Goal: Task Accomplishment & Management: Manage account settings

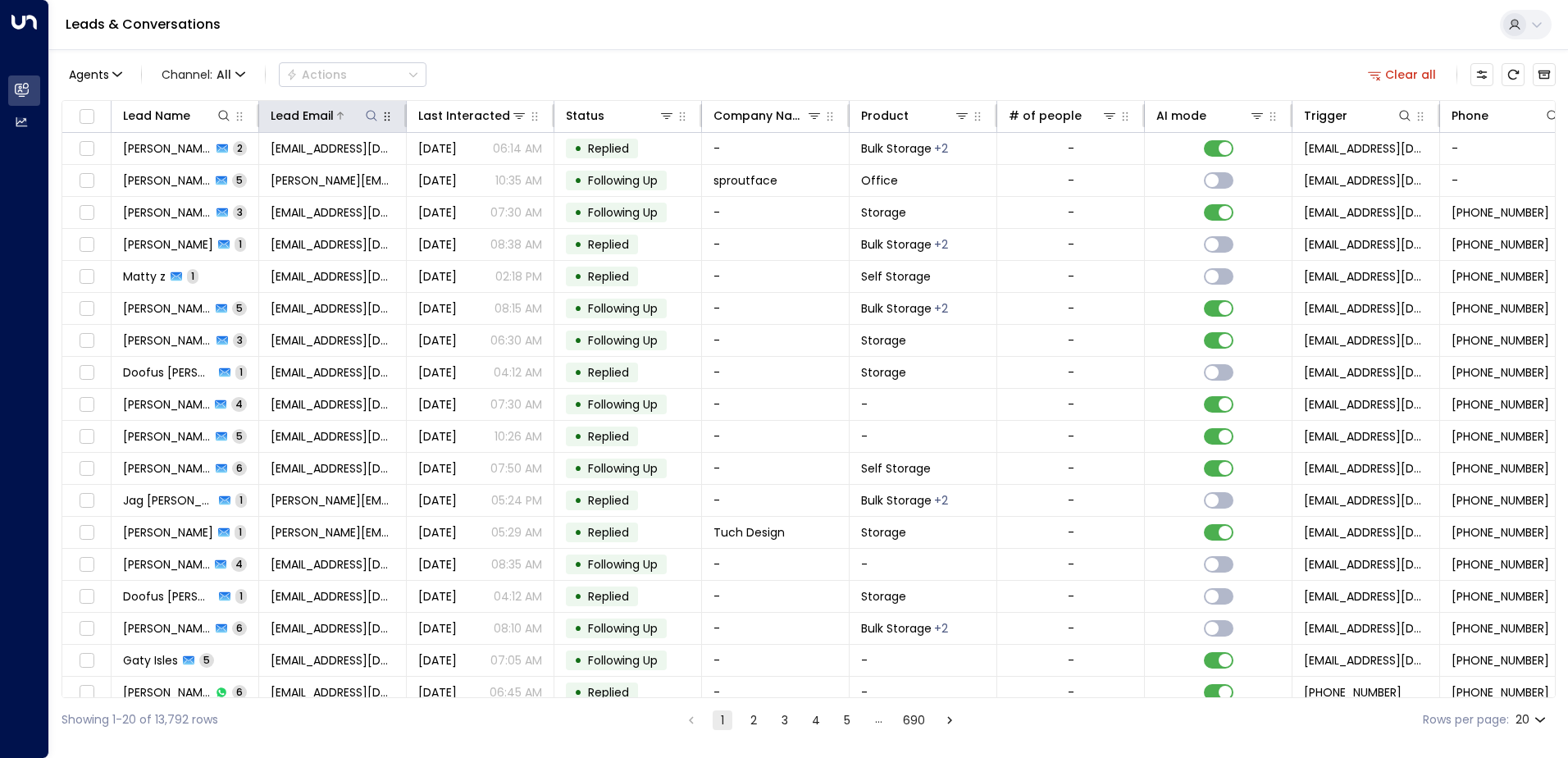
click at [370, 119] on icon at bounding box center [371, 115] width 13 height 13
type input "**********"
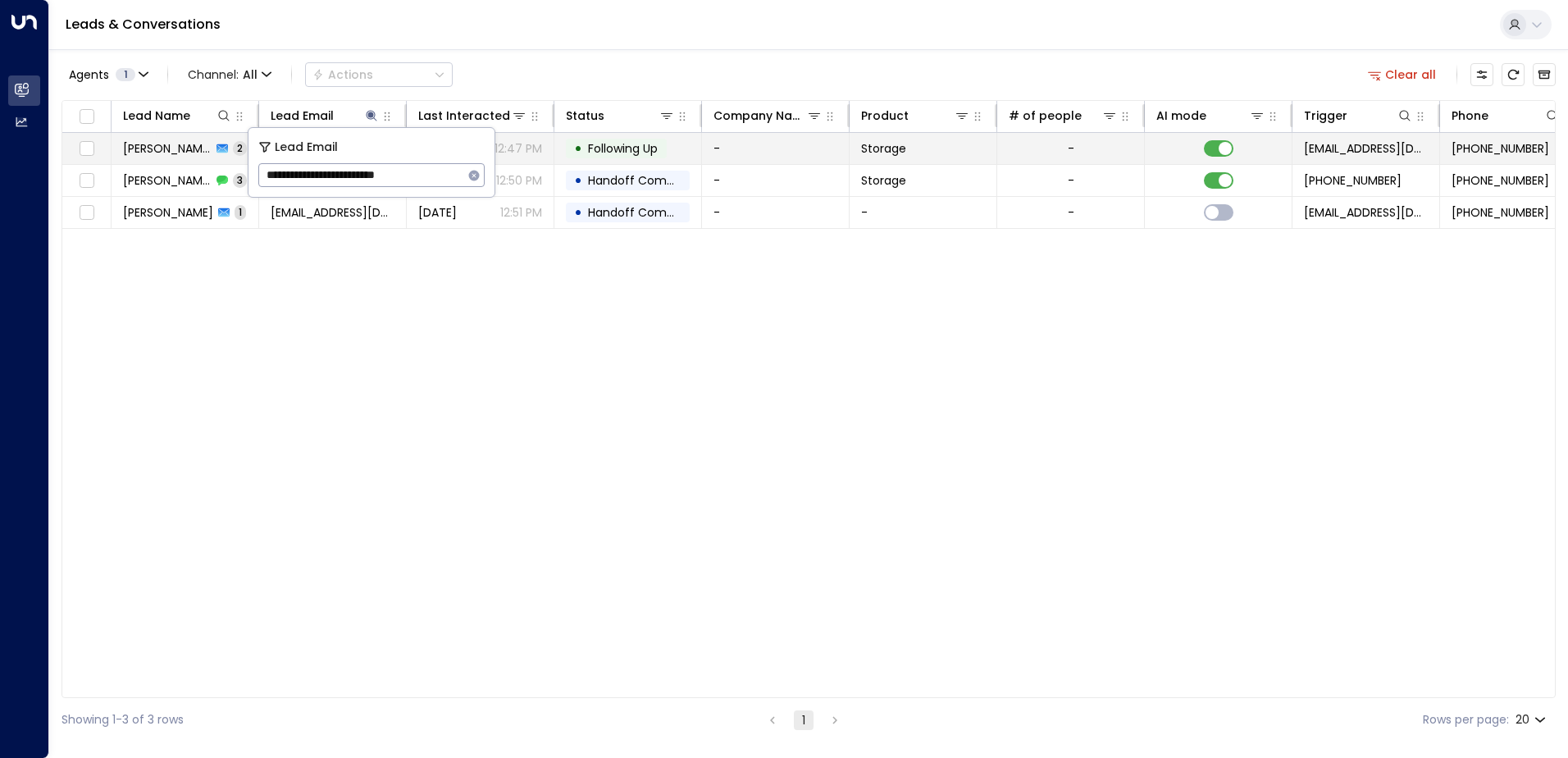
click at [755, 152] on td "-" at bounding box center [776, 148] width 147 height 32
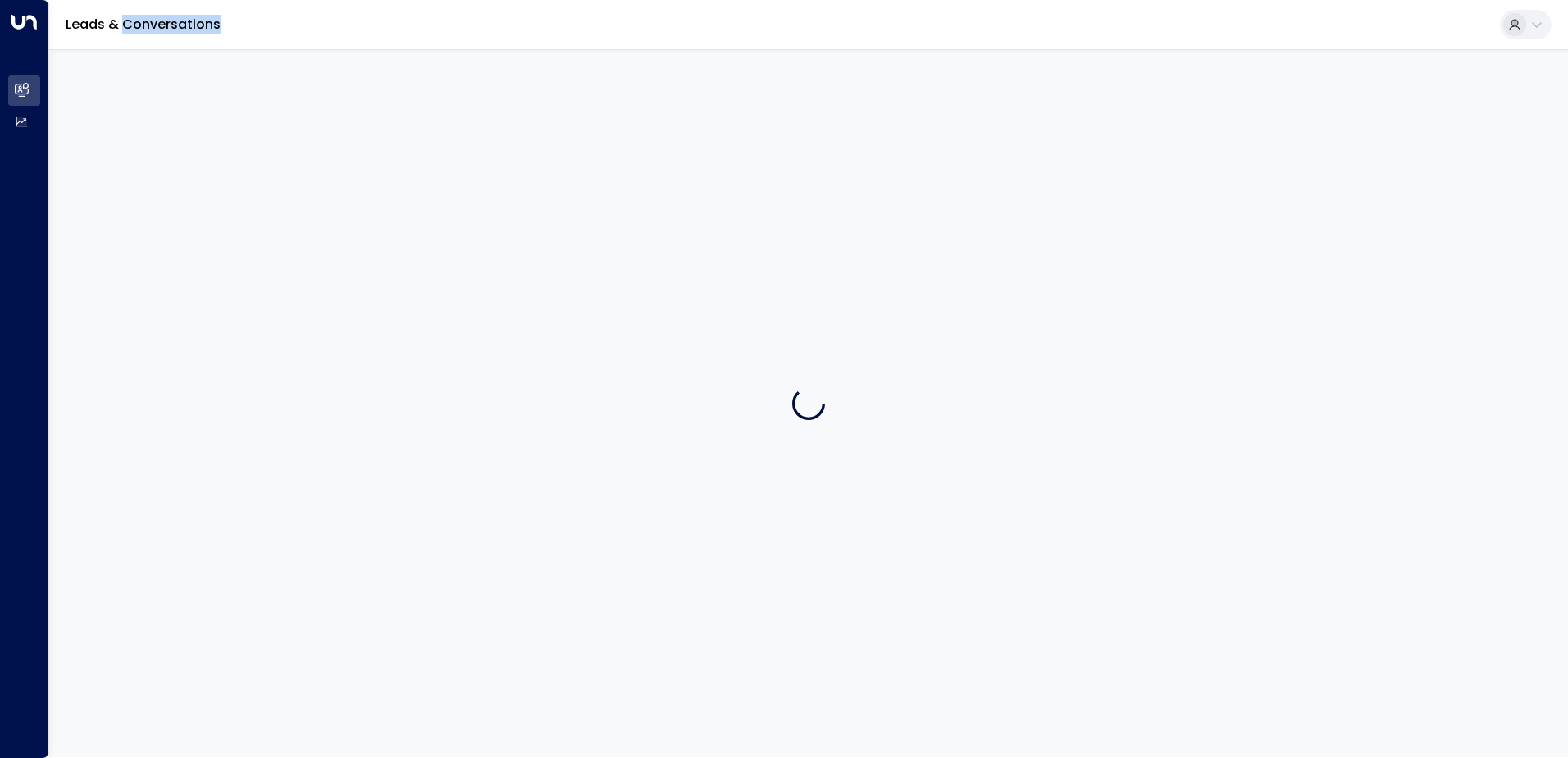
click at [755, 152] on div at bounding box center [809, 403] width 1519 height 708
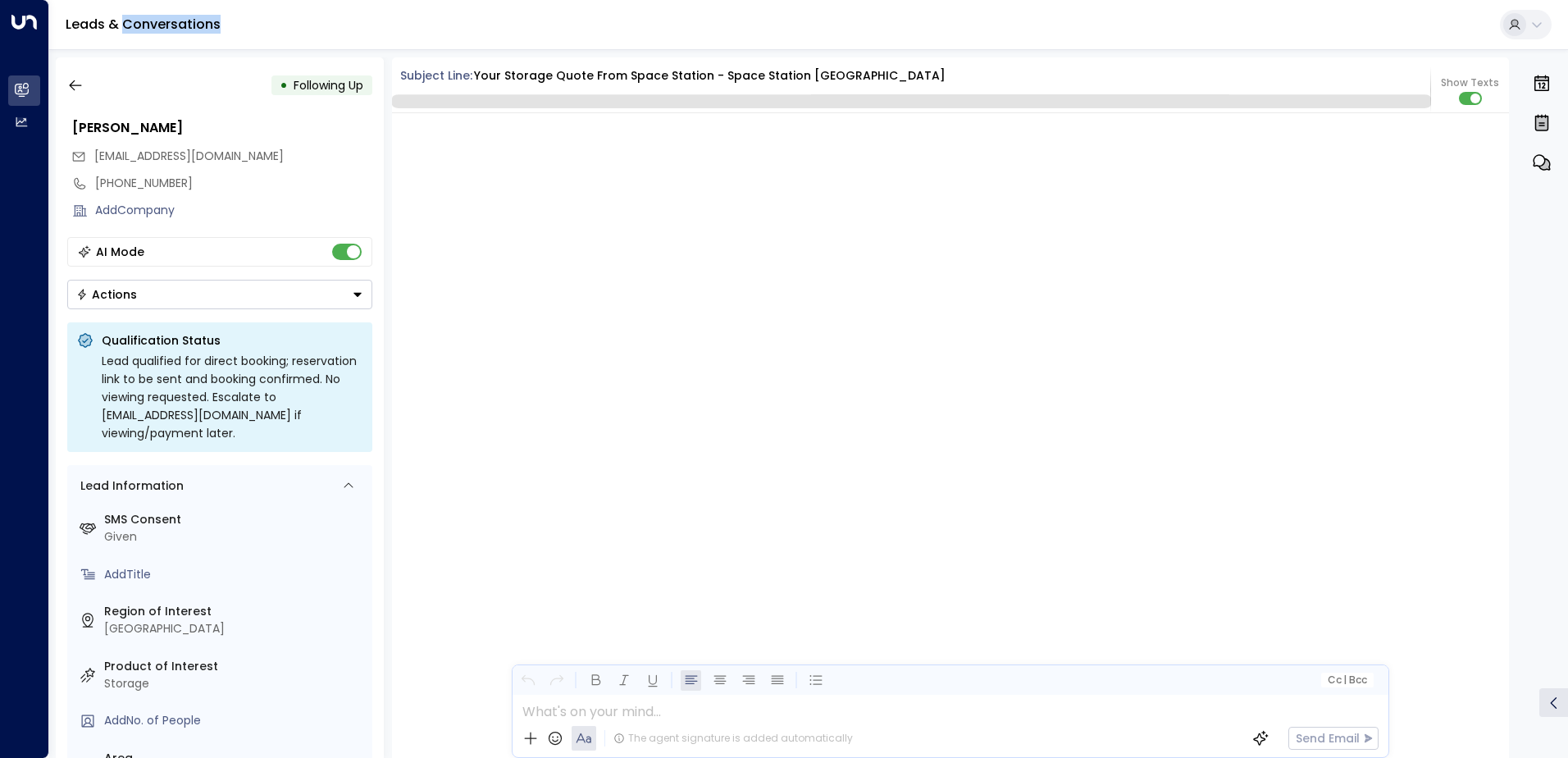
scroll to position [1810, 0]
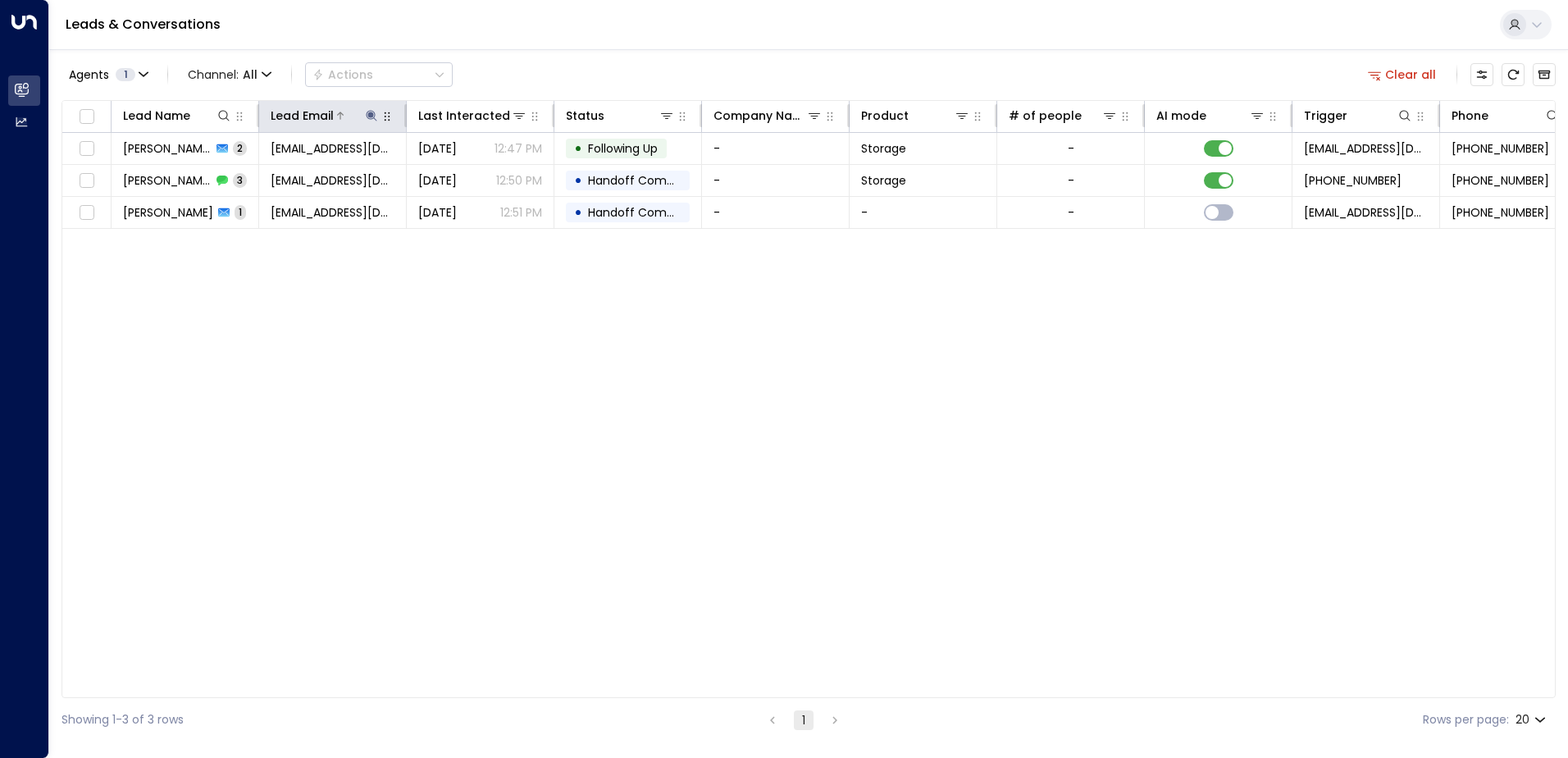
click at [374, 118] on icon at bounding box center [371, 115] width 11 height 11
drag, startPoint x: 442, startPoint y: 170, endPoint x: 262, endPoint y: 177, distance: 180.1
click at [262, 177] on input "**********" at bounding box center [361, 175] width 205 height 31
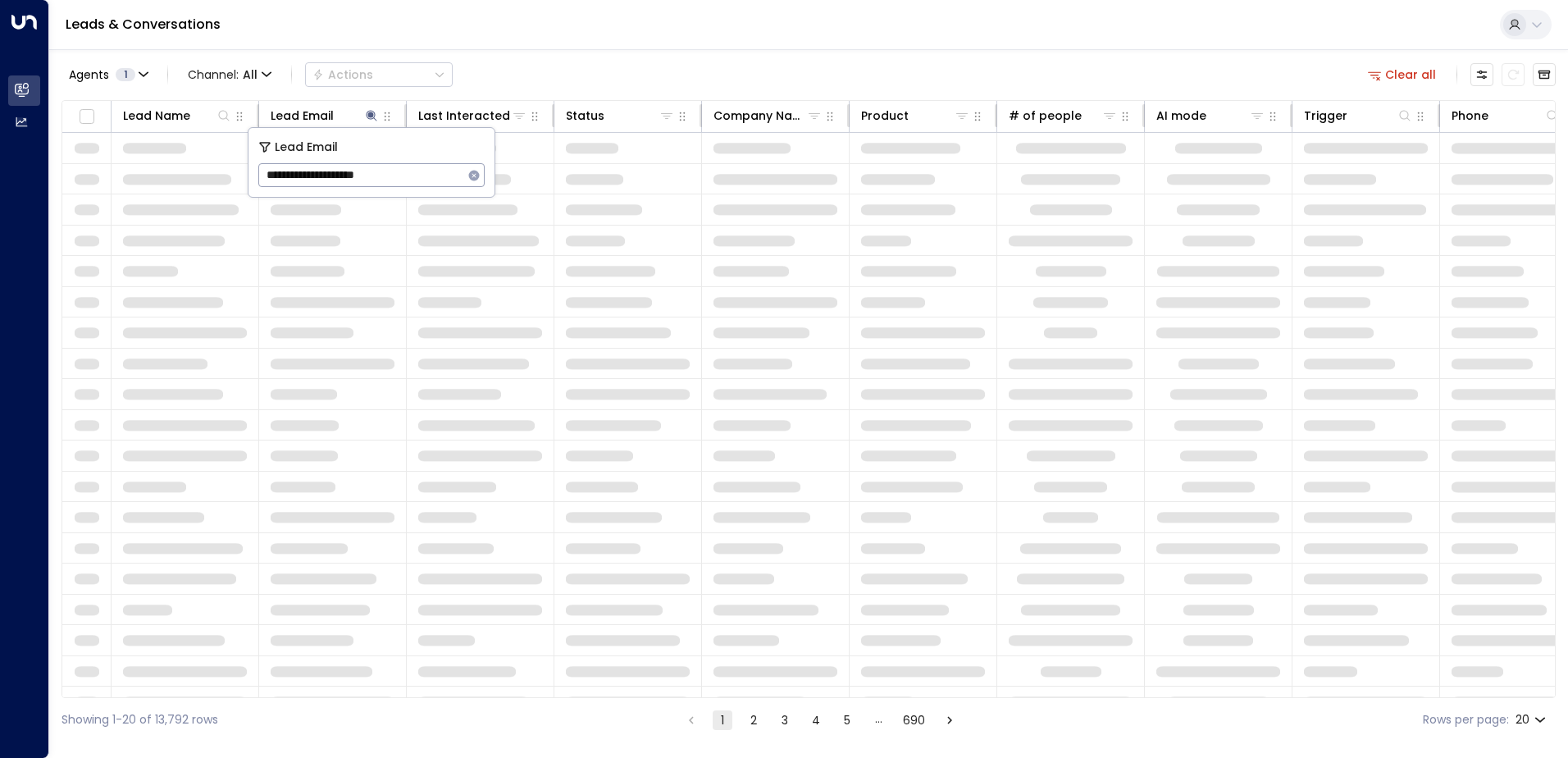
type input "**********"
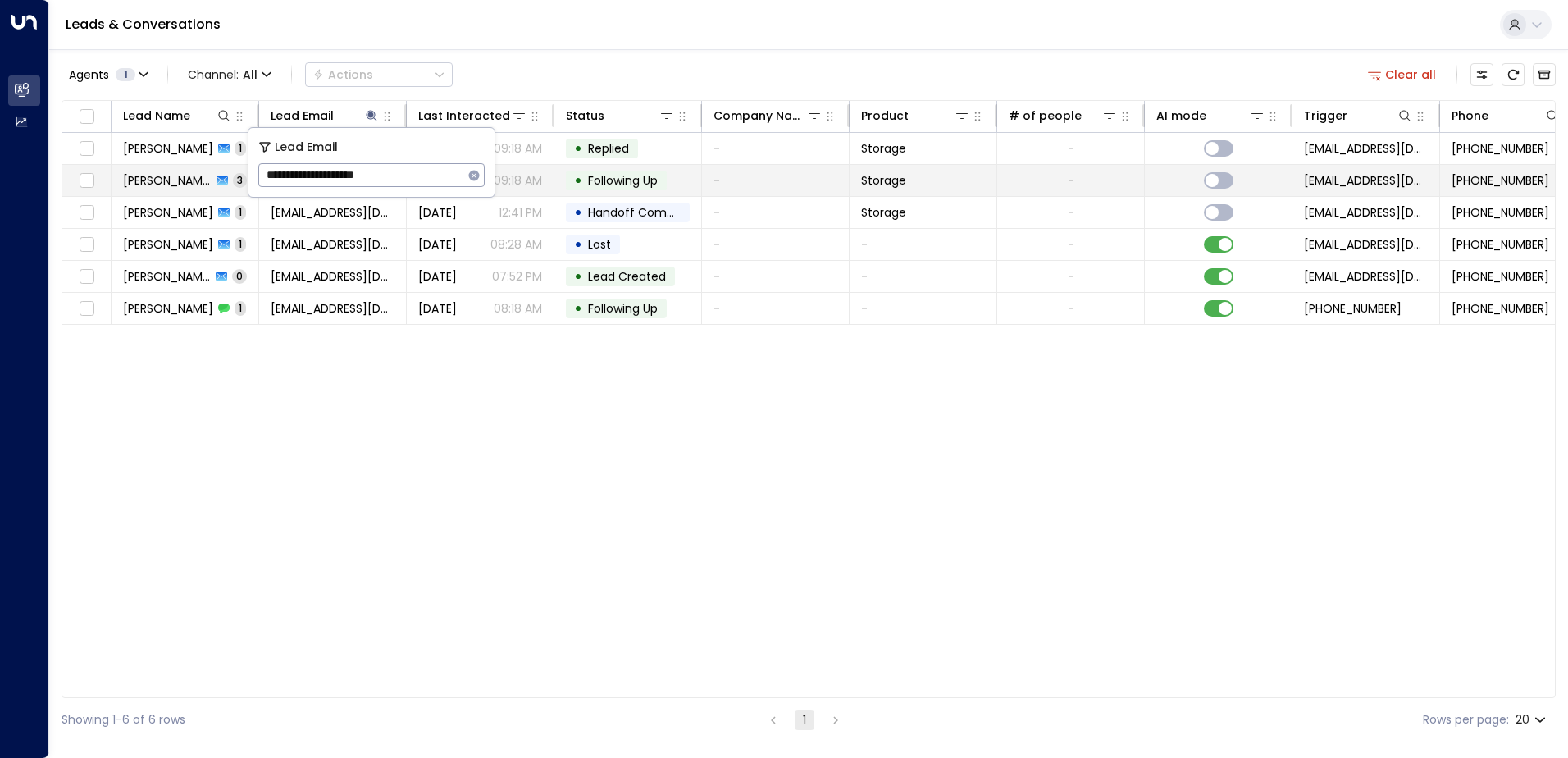
click at [766, 188] on td "-" at bounding box center [776, 181] width 147 height 32
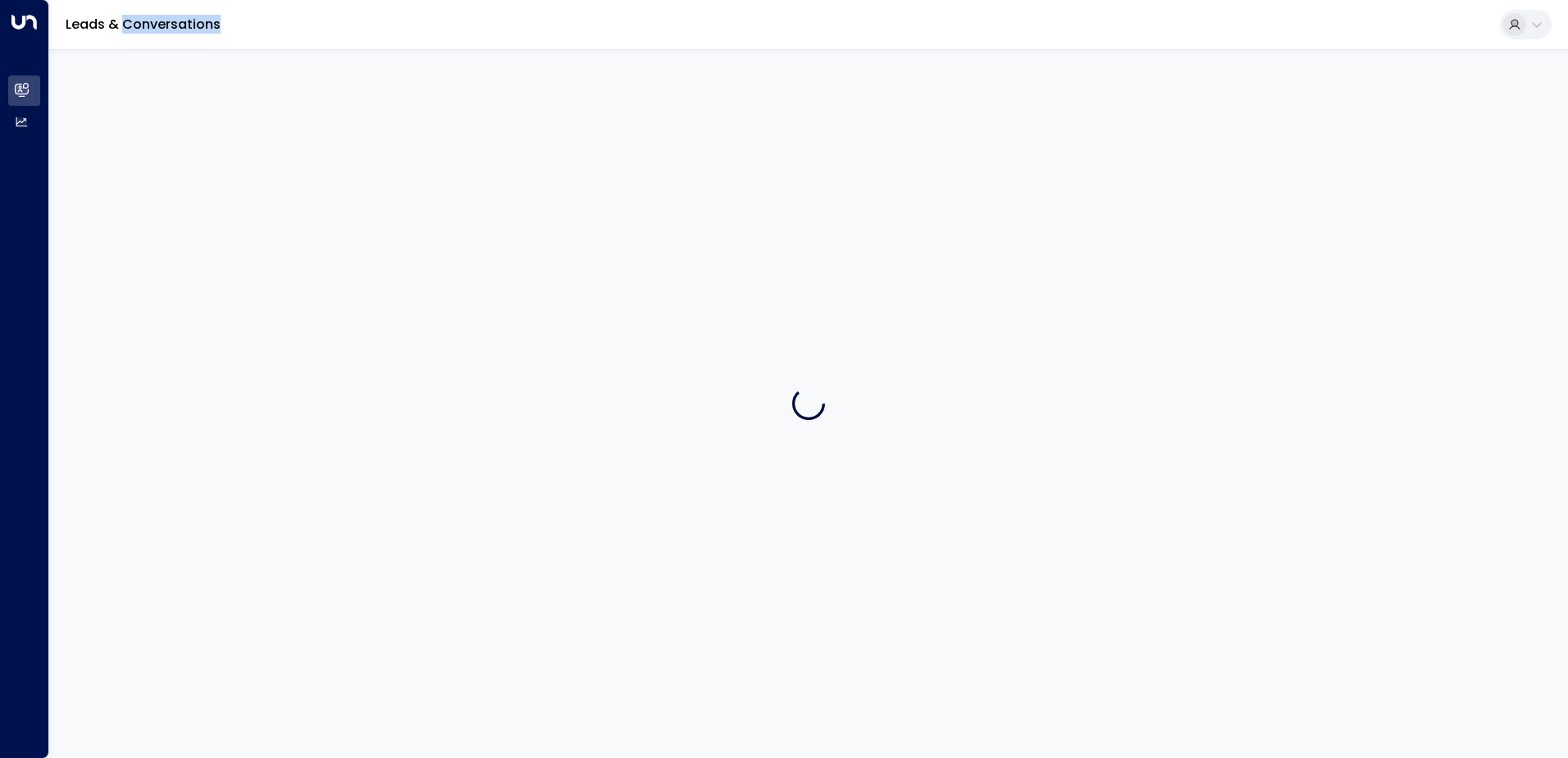
click at [766, 188] on div at bounding box center [809, 403] width 1519 height 708
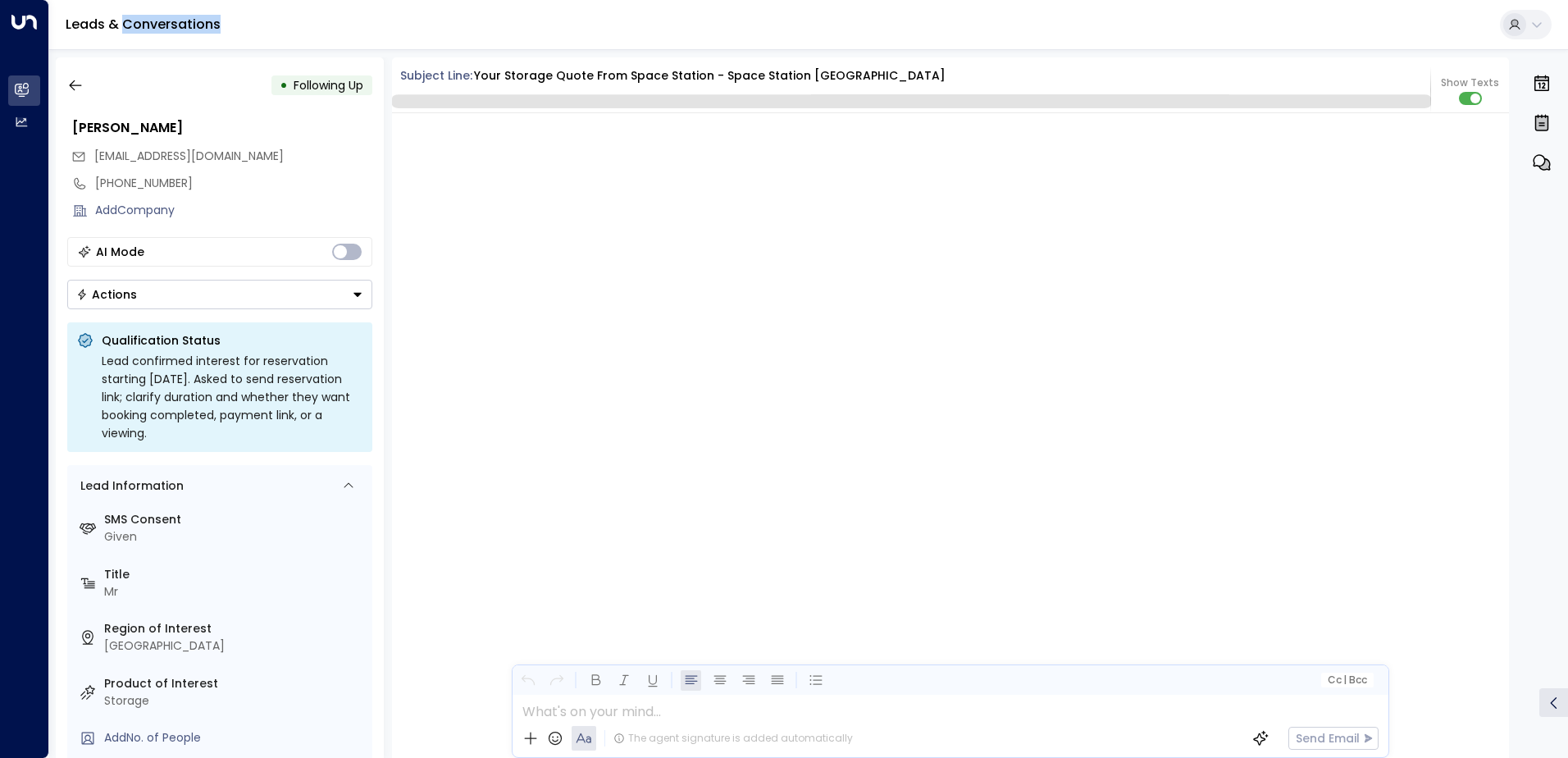
scroll to position [1824, 0]
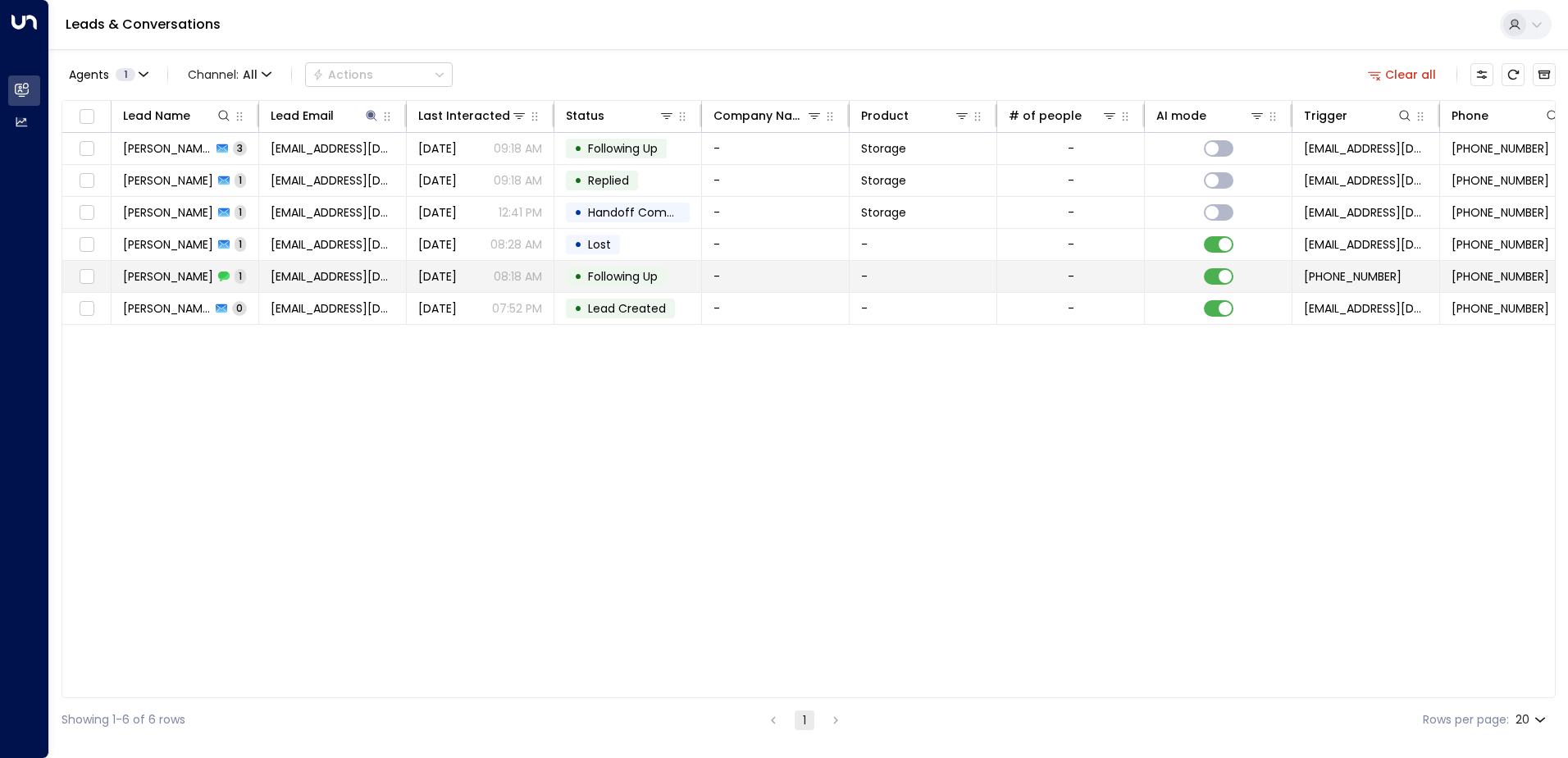
click at [819, 278] on td "-" at bounding box center [776, 277] width 147 height 32
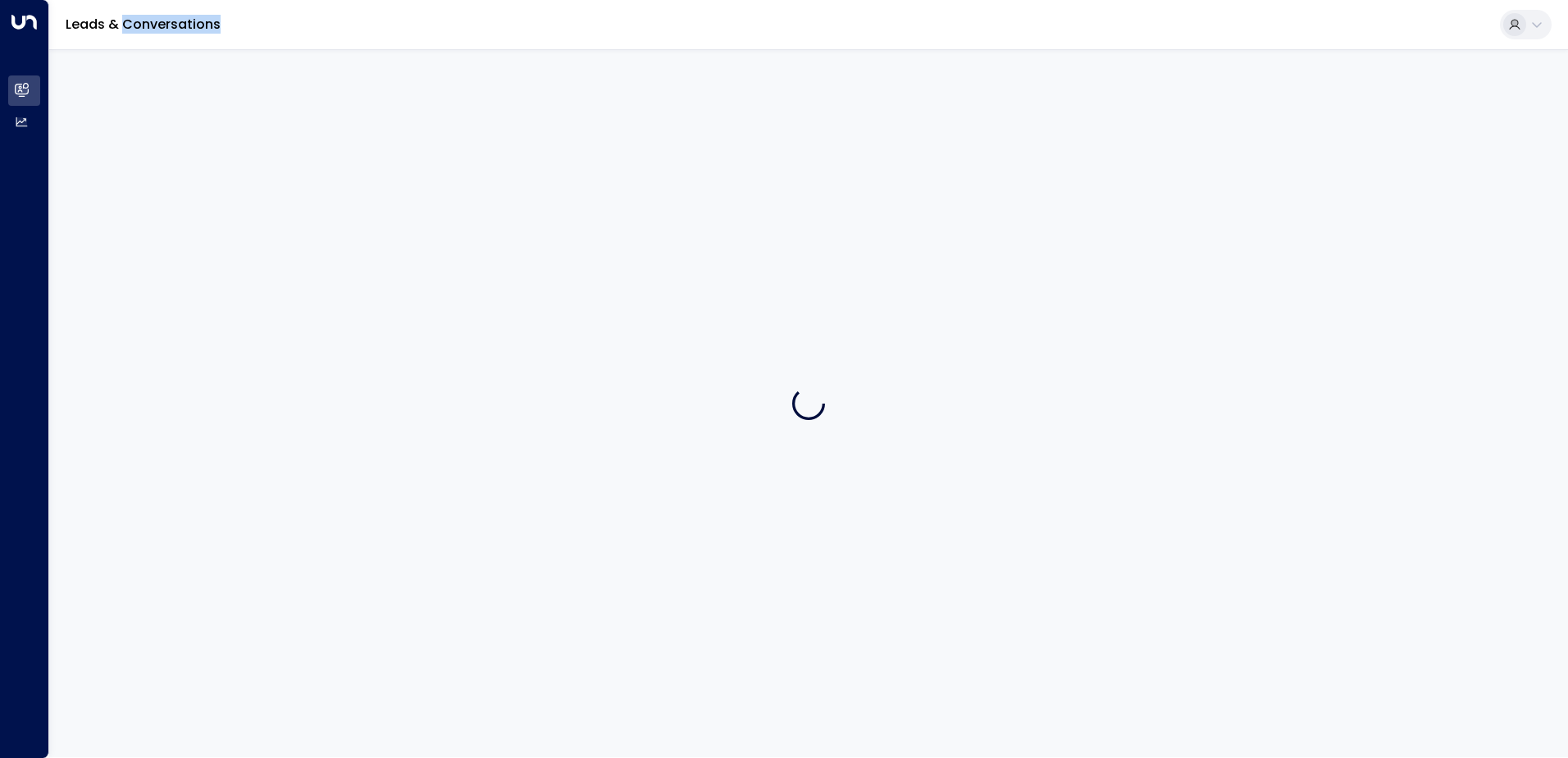
click at [819, 278] on div at bounding box center [809, 403] width 1519 height 708
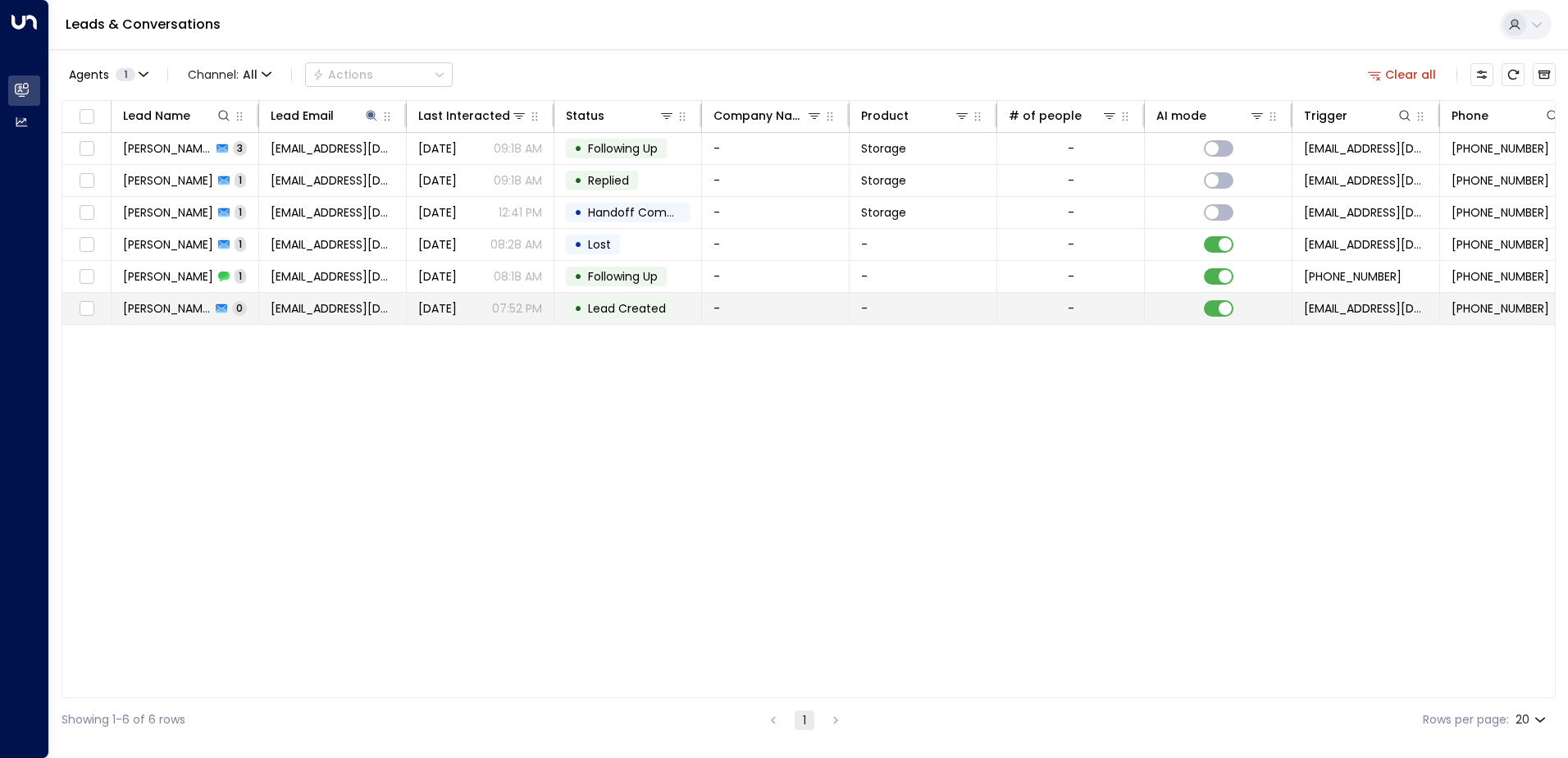
click at [822, 306] on td "-" at bounding box center [776, 309] width 147 height 32
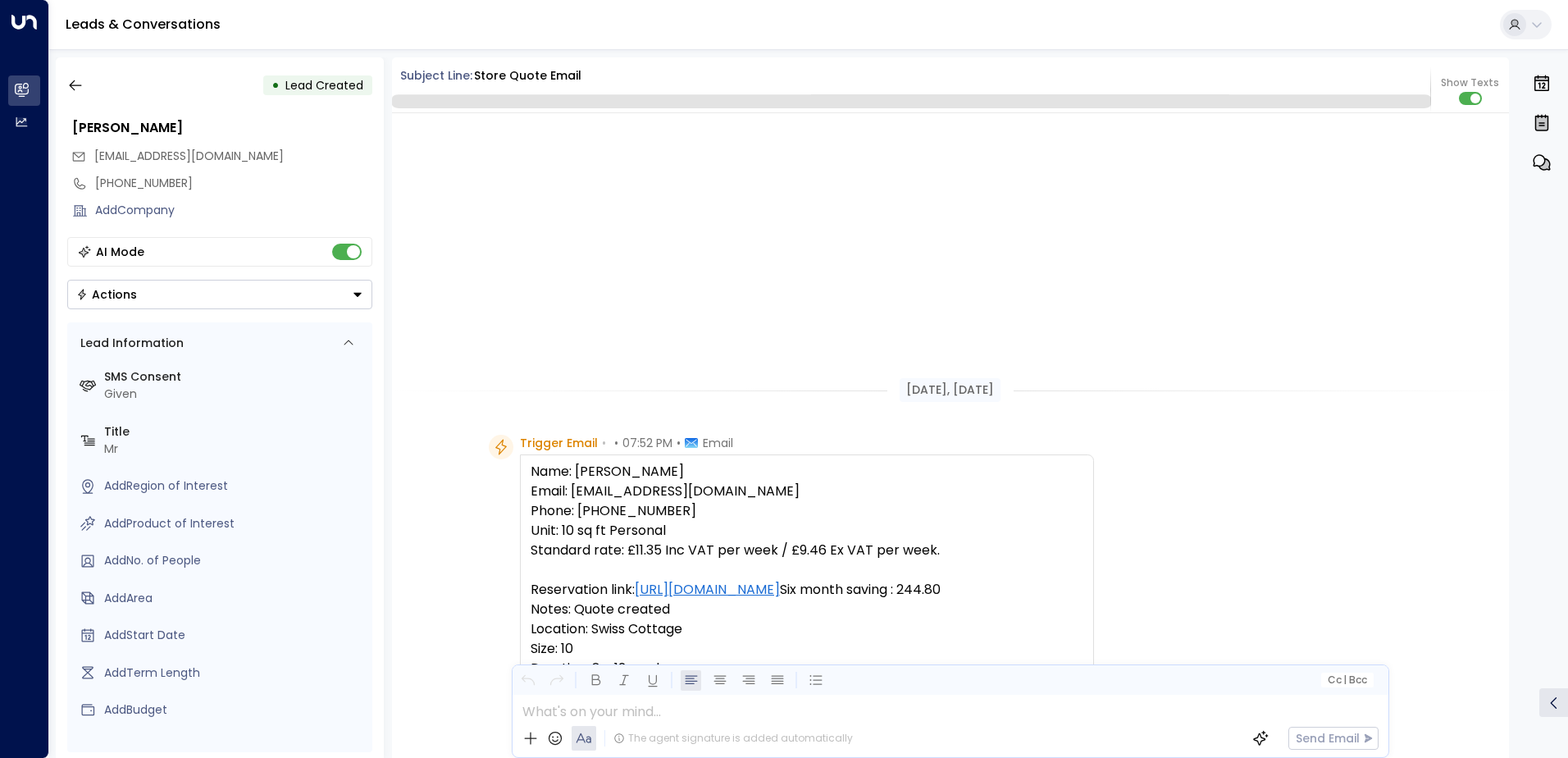
scroll to position [349, 0]
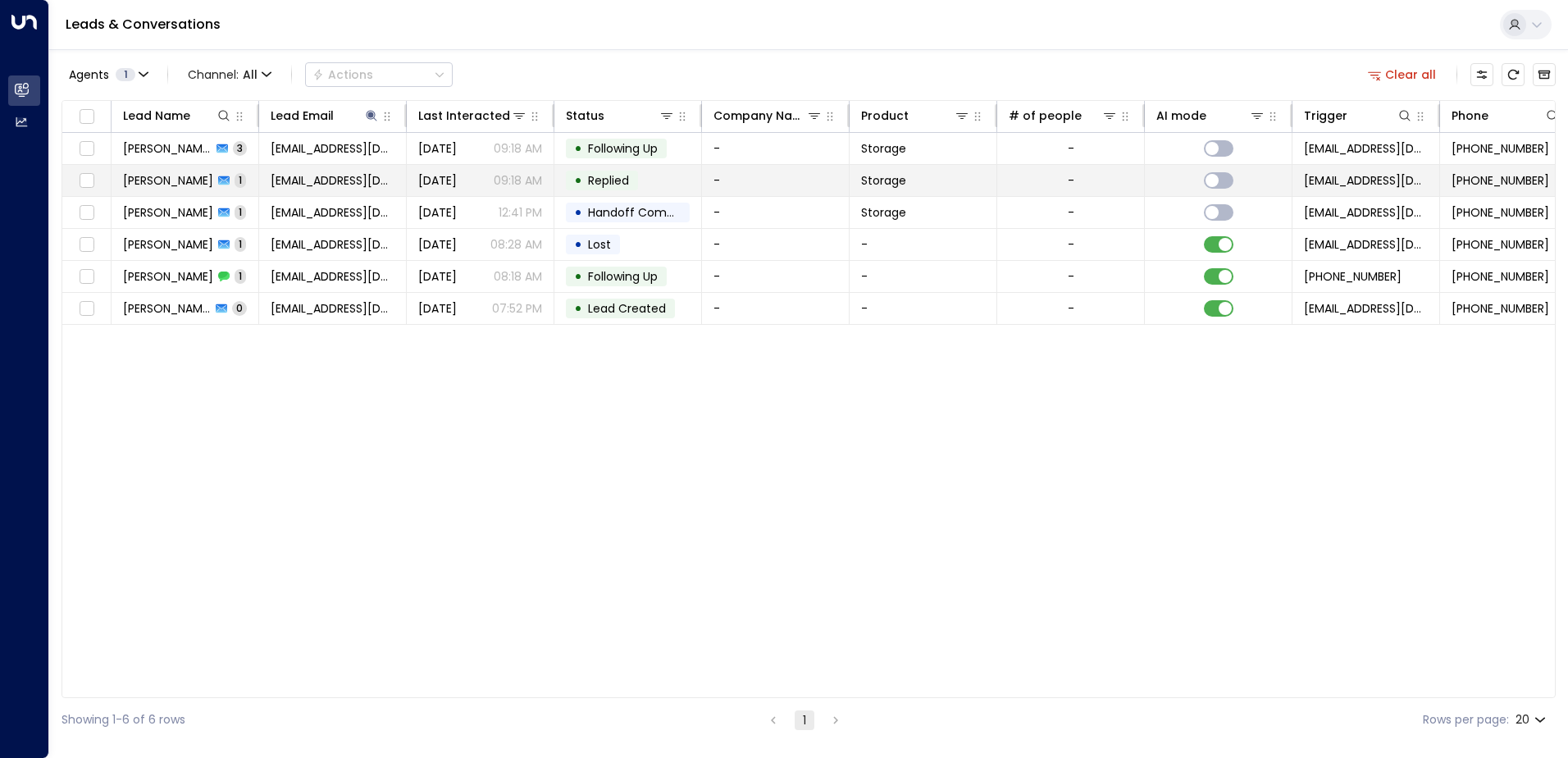
click at [716, 184] on td "-" at bounding box center [776, 181] width 147 height 32
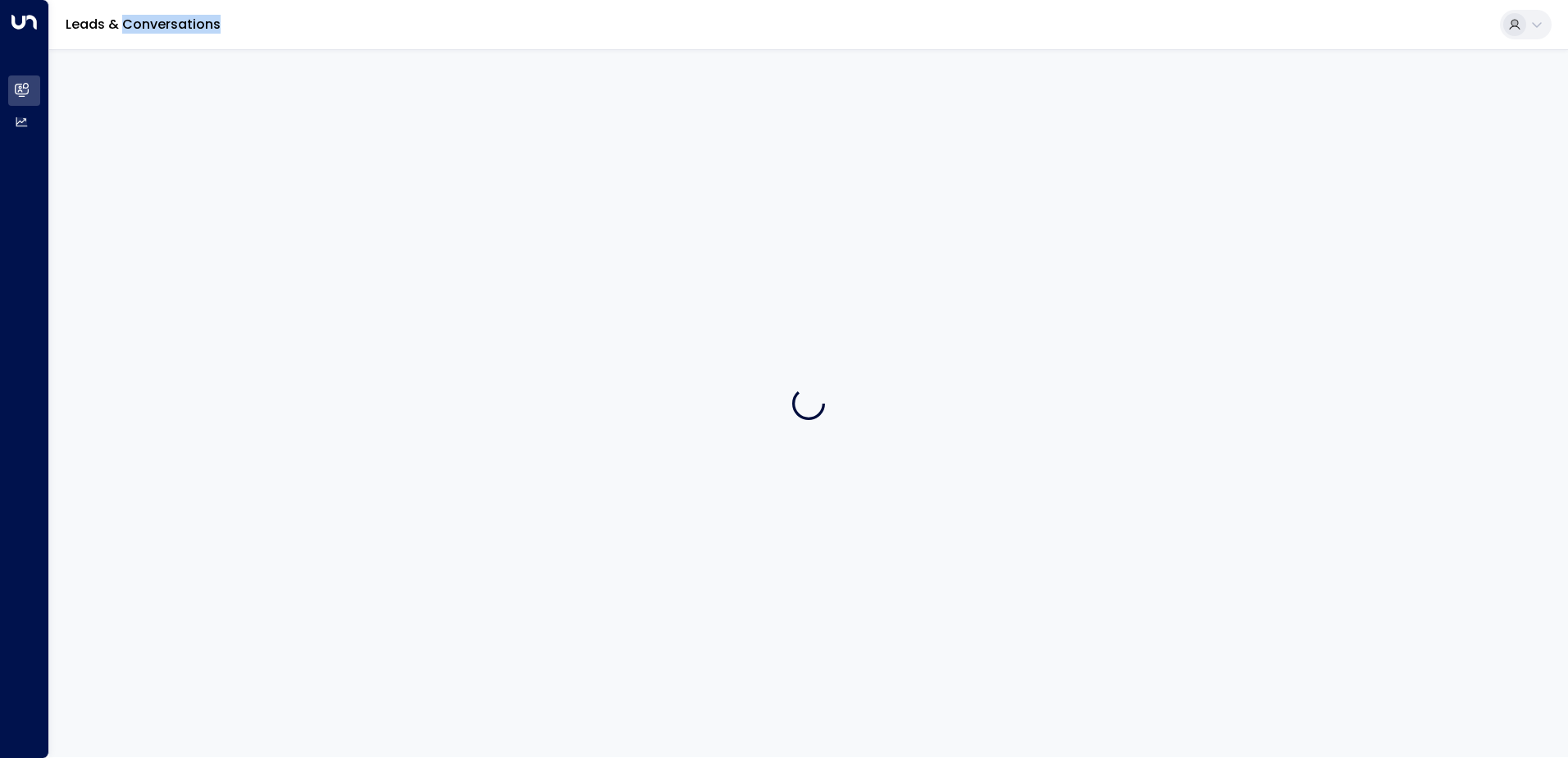
click at [716, 184] on div at bounding box center [809, 403] width 1519 height 708
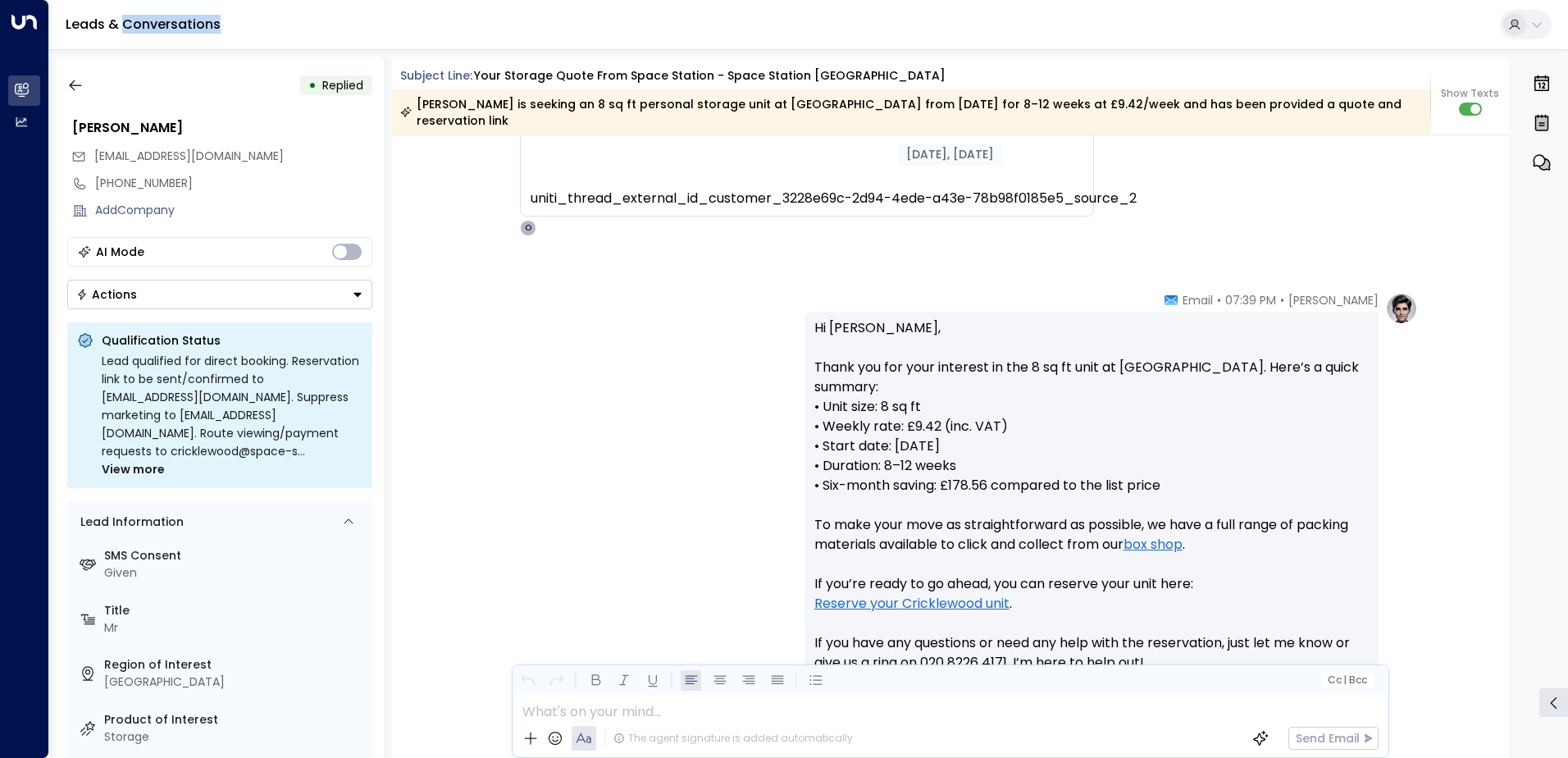
scroll to position [854, 0]
